Goal: Navigation & Orientation: Find specific page/section

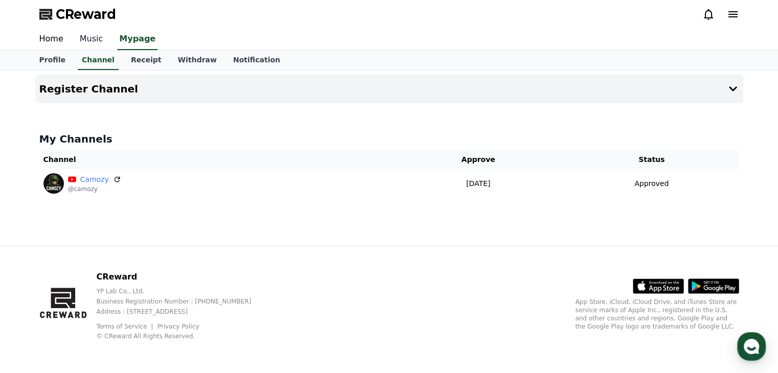
click at [84, 45] on link "Music" at bounding box center [92, 39] width 40 height 21
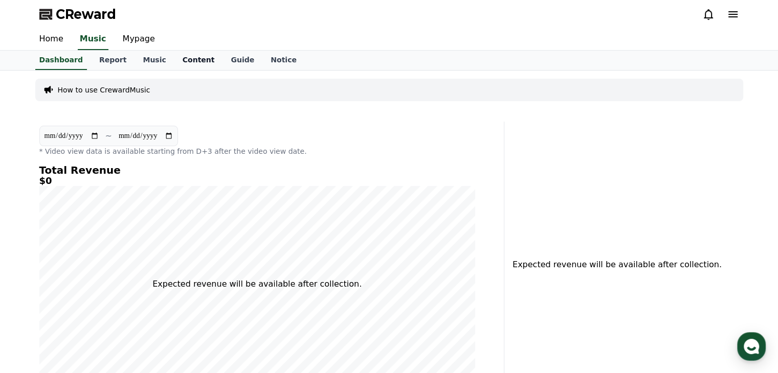
click at [191, 56] on link "Content" at bounding box center [198, 60] width 49 height 19
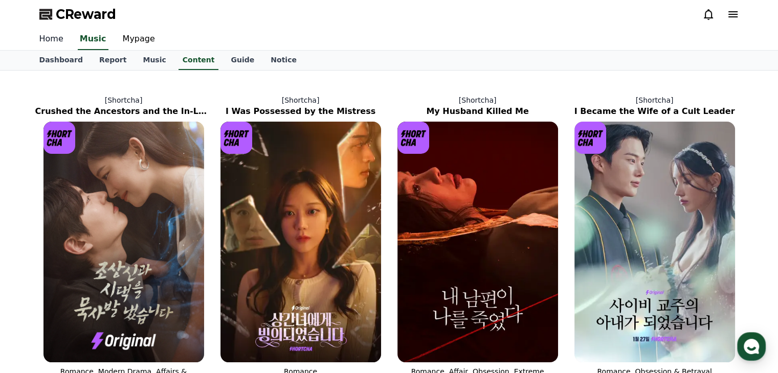
click at [61, 33] on link "Home" at bounding box center [51, 39] width 40 height 21
